Goal: Task Accomplishment & Management: Manage account settings

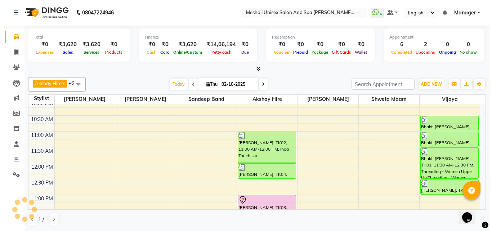
scroll to position [72, 0]
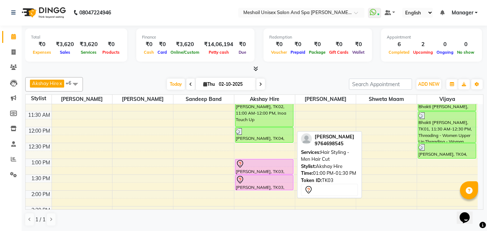
click at [250, 170] on div "[PERSON_NAME], TK03, 01:00 PM-01:30 PM, Hair Styling - Men Hair Cut" at bounding box center [264, 166] width 58 height 15
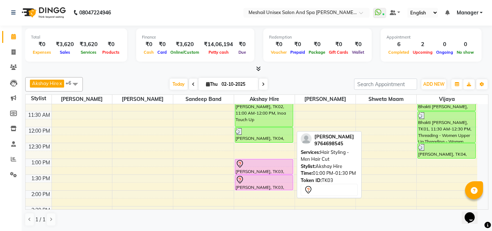
select select "7"
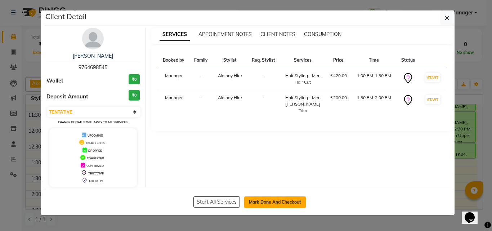
click at [256, 205] on button "Mark Done And Checkout" at bounding box center [275, 202] width 62 height 12
select select "service"
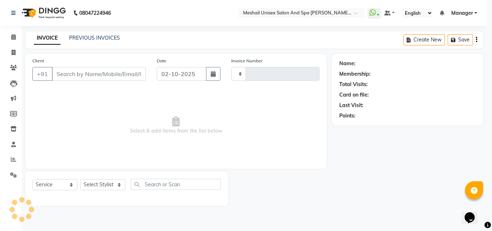
type input "2883"
select select "6713"
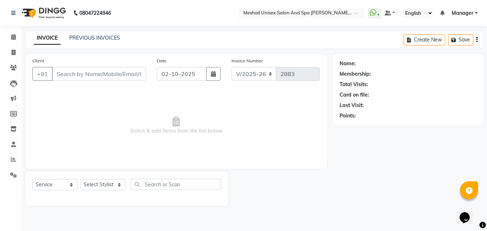
type input "9764698545"
select select "52969"
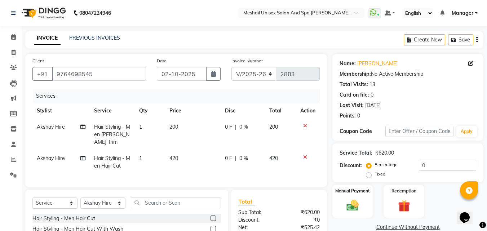
scroll to position [72, 0]
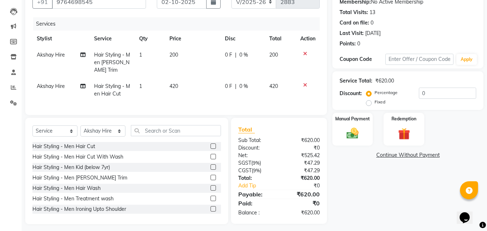
click at [210, 156] on label at bounding box center [212, 156] width 5 height 5
click at [210, 156] on input "checkbox" at bounding box center [212, 157] width 5 height 5
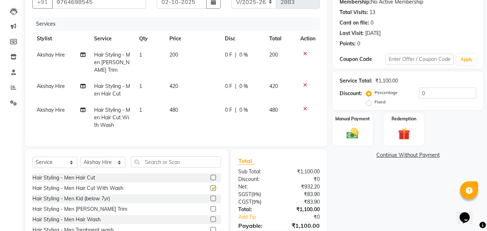
checkbox input "false"
click at [305, 83] on icon at bounding box center [305, 85] width 4 height 5
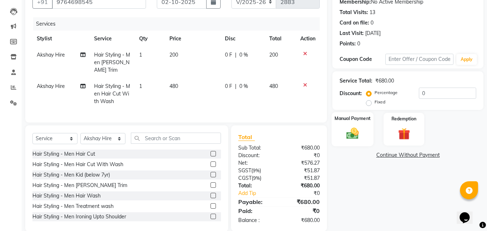
click at [362, 125] on div "Manual Payment" at bounding box center [353, 129] width 42 height 34
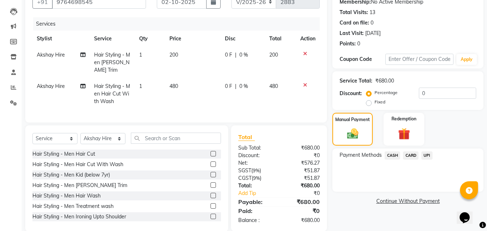
click at [429, 157] on span "UPI" at bounding box center [426, 155] width 11 height 8
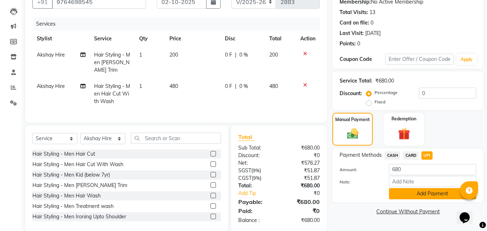
click at [406, 199] on button "Add Payment" at bounding box center [432, 193] width 87 height 11
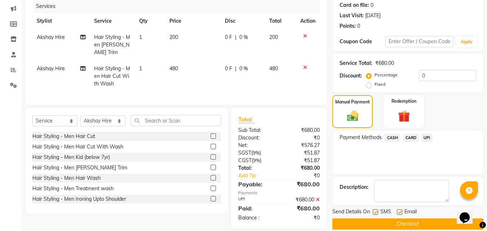
scroll to position [99, 0]
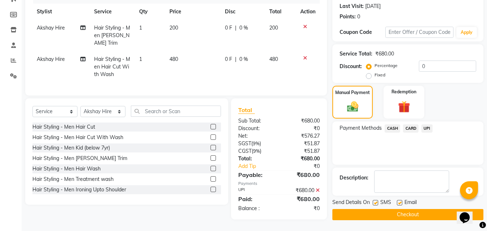
click at [377, 201] on label at bounding box center [375, 202] width 5 height 5
click at [377, 201] on input "checkbox" at bounding box center [375, 203] width 5 height 5
checkbox input "false"
click at [399, 204] on label at bounding box center [399, 202] width 5 height 5
click at [399, 204] on input "checkbox" at bounding box center [399, 203] width 5 height 5
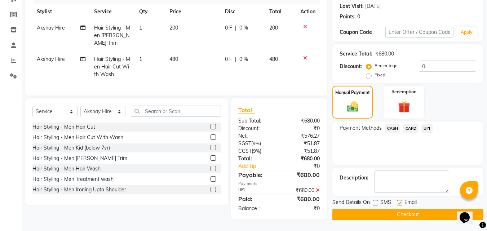
checkbox input "false"
click at [399, 213] on button "Checkout" at bounding box center [407, 214] width 151 height 11
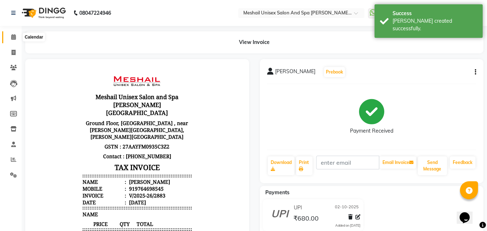
click at [14, 39] on icon at bounding box center [13, 36] width 5 height 5
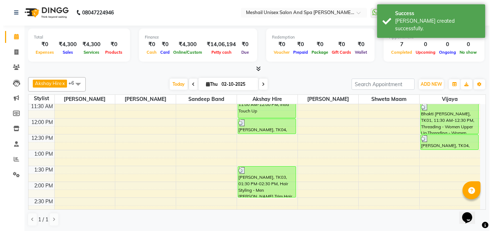
scroll to position [144, 0]
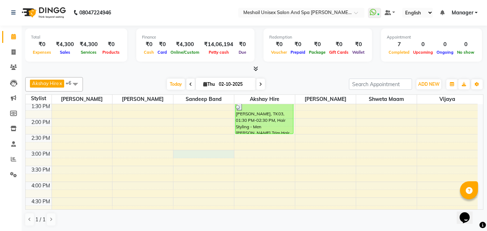
click at [192, 151] on div "9:00 AM 9:30 AM 10:00 AM 10:30 AM 11:00 AM 11:30 AM 12:00 PM 12:30 PM 1:00 PM 1…" at bounding box center [252, 166] width 452 height 412
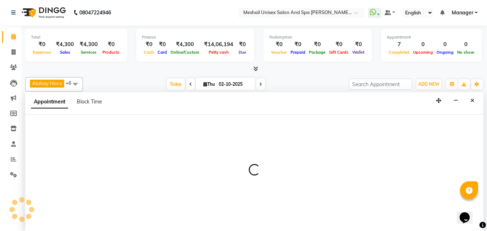
select select "52968"
select select "900"
select select "tentative"
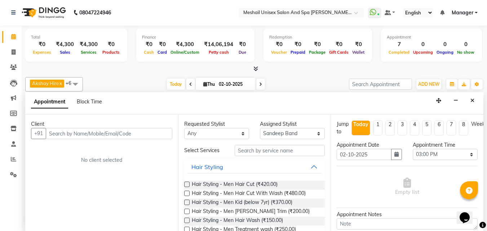
click at [100, 130] on input "text" at bounding box center [109, 133] width 127 height 11
type input "9175056151"
click at [155, 133] on span "Add Client" at bounding box center [157, 133] width 24 height 6
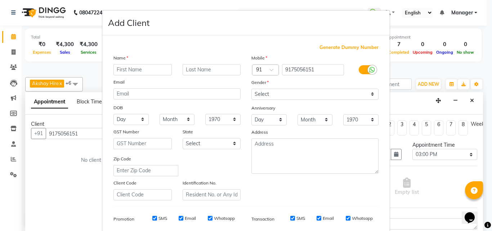
click at [146, 67] on input "text" at bounding box center [143, 69] width 58 height 11
type input "[PERSON_NAME]"
click at [195, 74] on input "text" at bounding box center [212, 69] width 58 height 11
type input "J"
type input "[PERSON_NAME]"
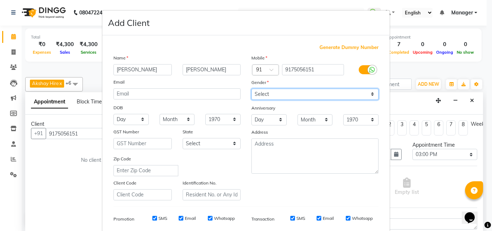
click at [276, 95] on select "Select [DEMOGRAPHIC_DATA] [DEMOGRAPHIC_DATA] Other Prefer Not To Say" at bounding box center [315, 94] width 127 height 11
select select "[DEMOGRAPHIC_DATA]"
click at [252, 89] on select "Select [DEMOGRAPHIC_DATA] [DEMOGRAPHIC_DATA] Other Prefer Not To Say" at bounding box center [315, 94] width 127 height 11
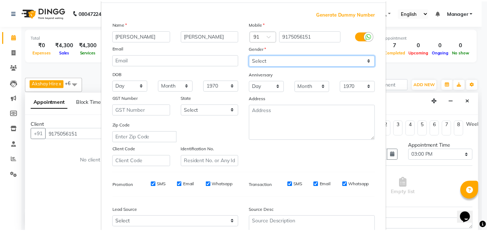
scroll to position [102, 0]
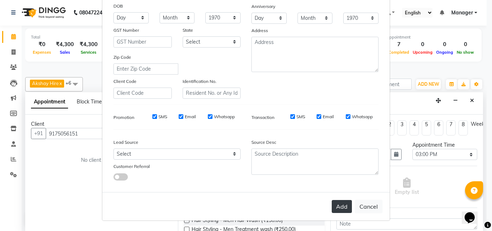
click at [341, 205] on button "Add" at bounding box center [342, 206] width 20 height 13
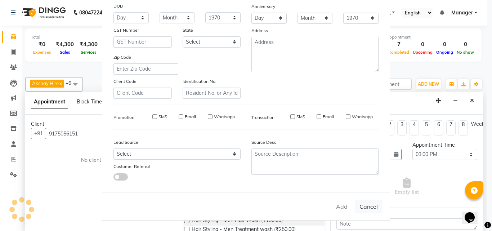
select select
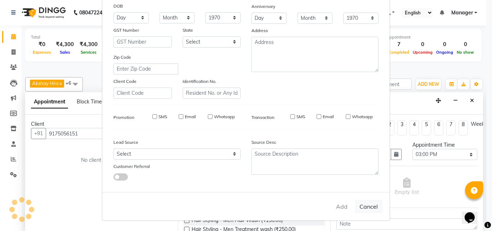
select select
checkbox input "false"
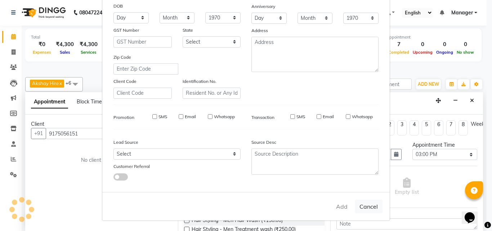
checkbox input "false"
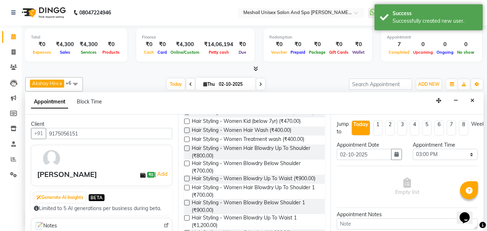
scroll to position [0, 0]
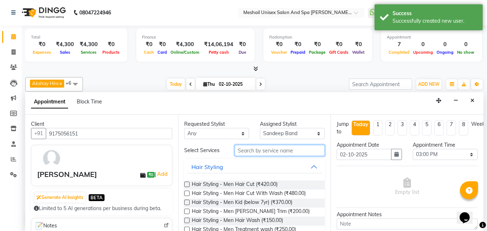
click at [262, 153] on input "text" at bounding box center [280, 150] width 90 height 11
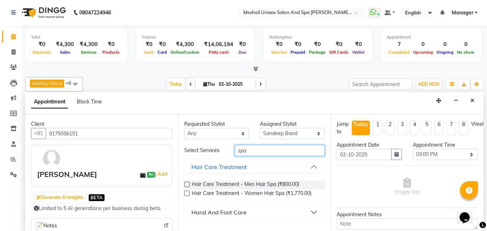
type input "spa"
click at [187, 195] on label at bounding box center [186, 193] width 5 height 5
click at [187, 195] on input "checkbox" at bounding box center [186, 194] width 5 height 5
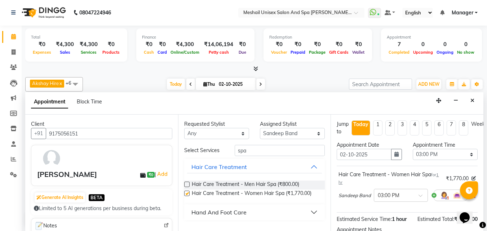
checkbox input "false"
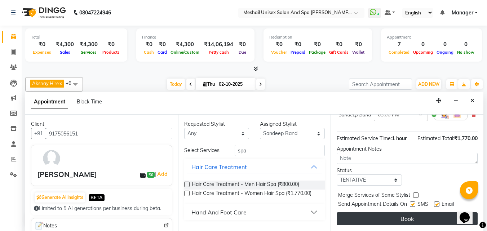
scroll to position [87, 0]
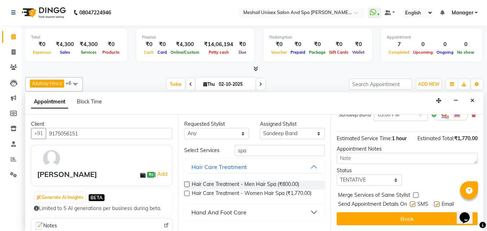
click at [415, 201] on label at bounding box center [412, 203] width 5 height 5
click at [415, 203] on input "checkbox" at bounding box center [412, 205] width 5 height 5
checkbox input "false"
click at [439, 201] on label at bounding box center [436, 203] width 5 height 5
click at [439, 203] on input "checkbox" at bounding box center [436, 205] width 5 height 5
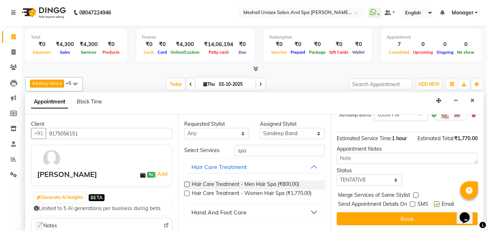
checkbox input "false"
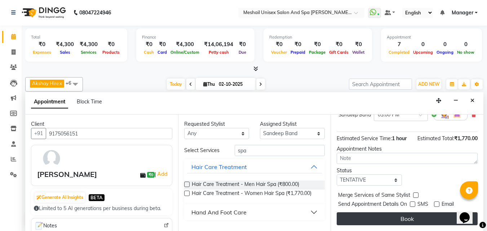
click at [432, 215] on button "Book" at bounding box center [407, 218] width 141 height 13
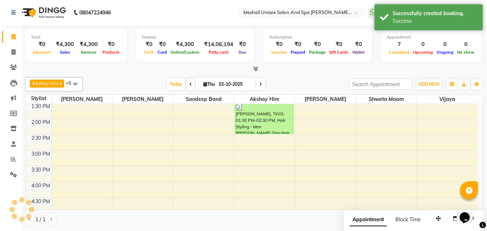
scroll to position [0, 0]
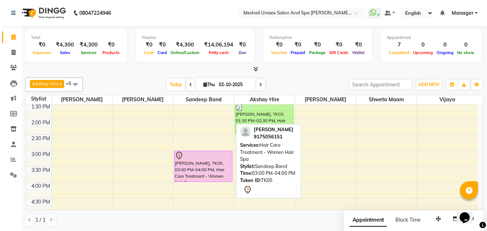
click at [221, 181] on div at bounding box center [203, 181] width 58 height 3
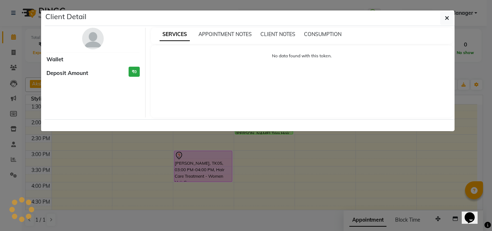
select select "7"
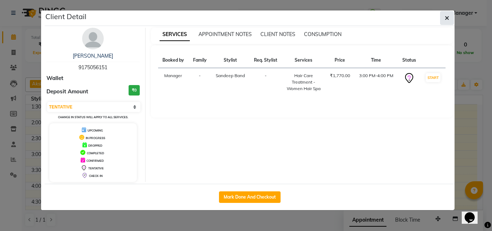
click at [447, 20] on icon "button" at bounding box center [447, 18] width 4 height 6
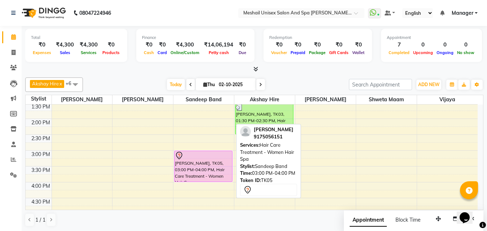
click at [198, 170] on div "[PERSON_NAME], TK05, 03:00 PM-04:00 PM, Hair Care Treatment - Women Hair Spa" at bounding box center [203, 166] width 58 height 31
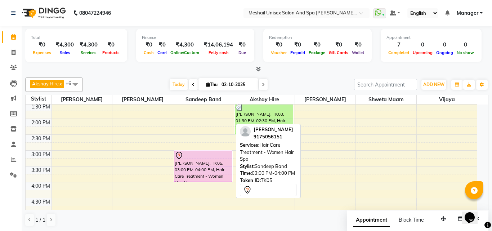
select select "7"
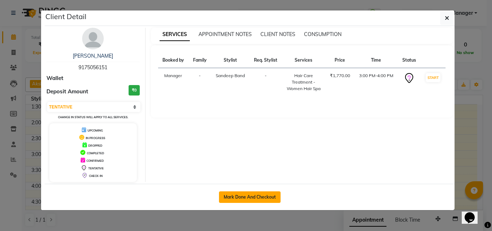
click at [235, 191] on button "Mark Done And Checkout" at bounding box center [250, 197] width 62 height 12
select select "service"
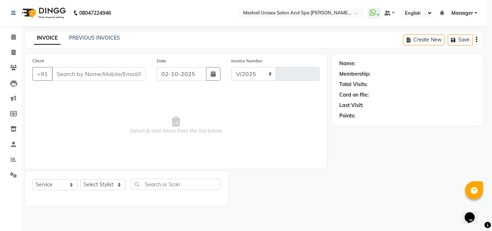
select select "6713"
type input "2884"
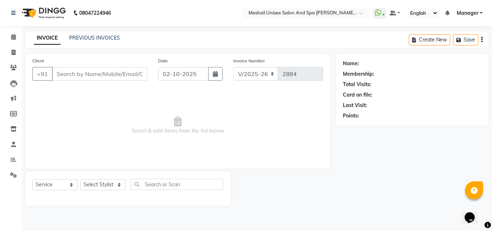
type input "9175056151"
select select "52968"
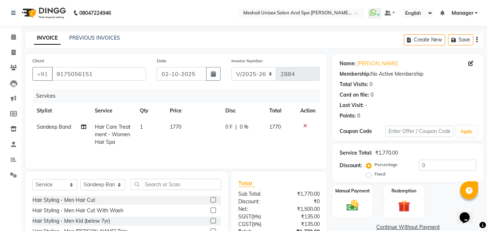
click at [190, 126] on td "1770" at bounding box center [193, 134] width 56 height 31
select select "52968"
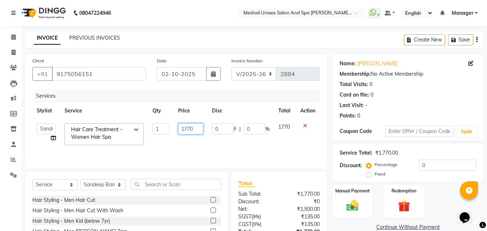
click at [196, 125] on input "1770" at bounding box center [190, 128] width 25 height 11
type input "1"
type input "2000"
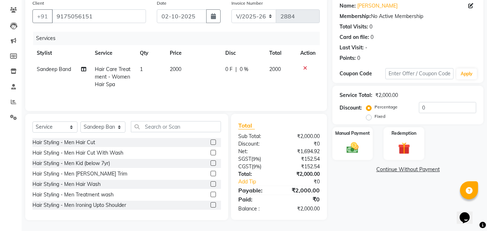
click at [256, 194] on div "Payable:" at bounding box center [256, 190] width 46 height 9
click at [358, 150] on img at bounding box center [352, 148] width 20 height 14
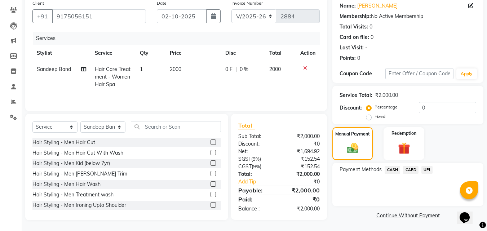
click at [428, 169] on span "UPI" at bounding box center [426, 170] width 11 height 8
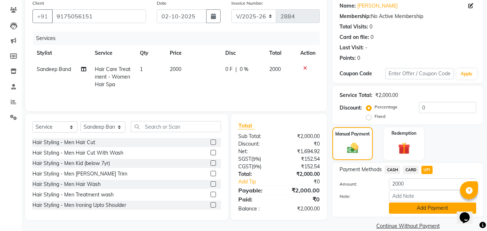
click at [422, 209] on button "Add Payment" at bounding box center [432, 208] width 87 height 11
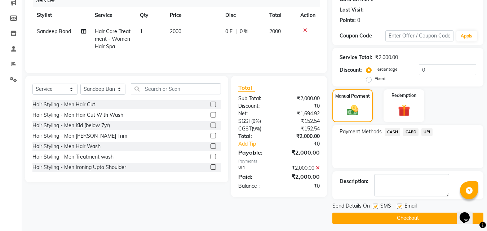
scroll to position [99, 0]
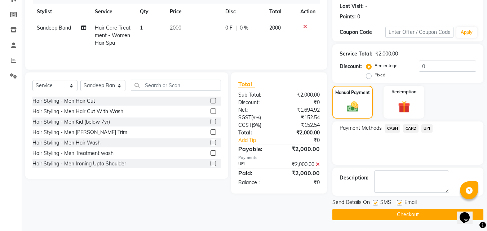
click at [374, 202] on label at bounding box center [375, 202] width 5 height 5
click at [374, 202] on input "checkbox" at bounding box center [375, 203] width 5 height 5
checkbox input "false"
click at [401, 202] on label at bounding box center [399, 202] width 5 height 5
click at [401, 202] on input "checkbox" at bounding box center [399, 203] width 5 height 5
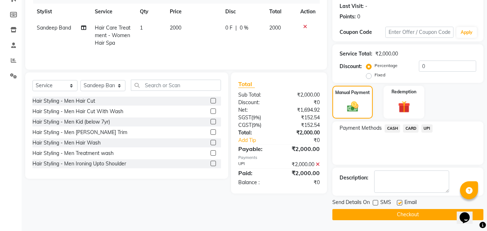
checkbox input "false"
click at [368, 210] on button "Checkout" at bounding box center [407, 214] width 151 height 11
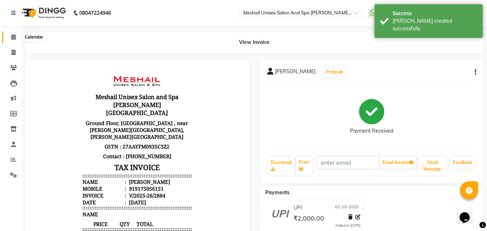
click at [10, 36] on span at bounding box center [13, 37] width 13 height 8
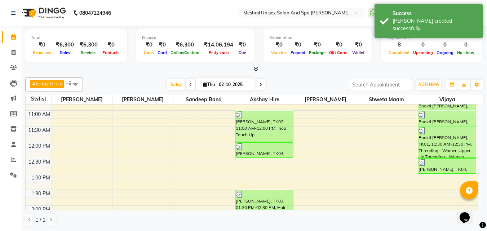
scroll to position [36, 0]
